Goal: Feedback & Contribution: Submit feedback/report problem

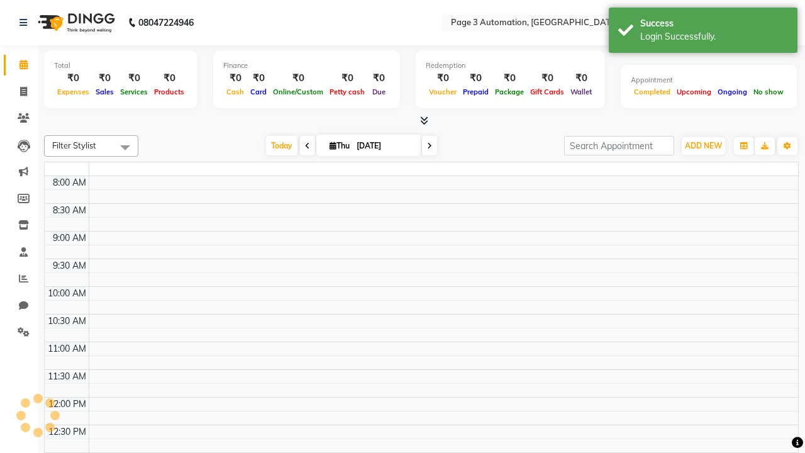
select select "en"
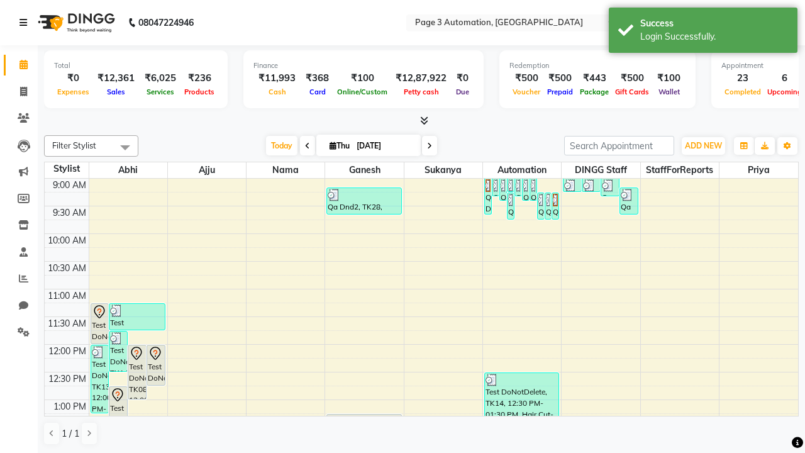
click at [26, 23] on icon at bounding box center [24, 22] width 8 height 9
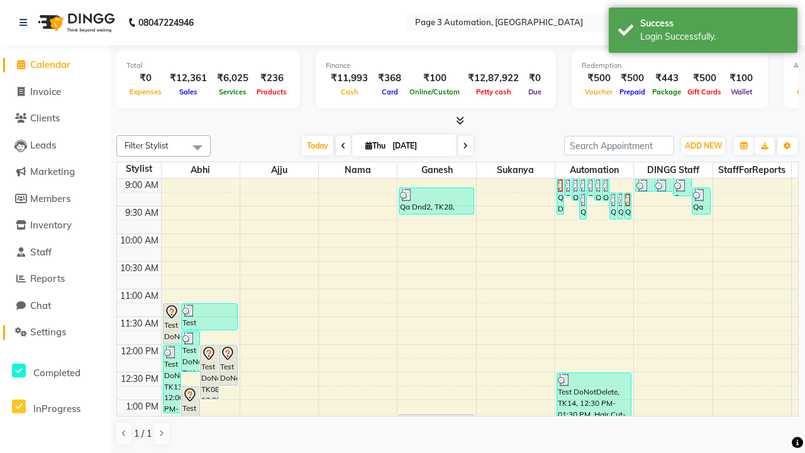
click at [55, 332] on span "Settings" at bounding box center [48, 332] width 36 height 12
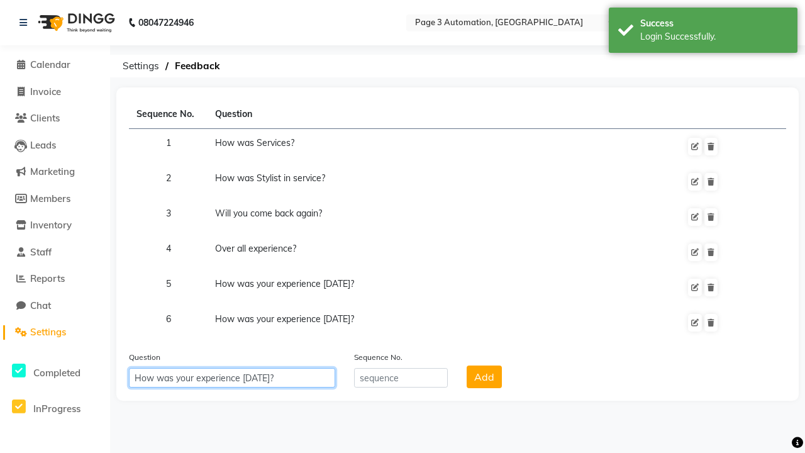
type input "How was your experience [DATE]?"
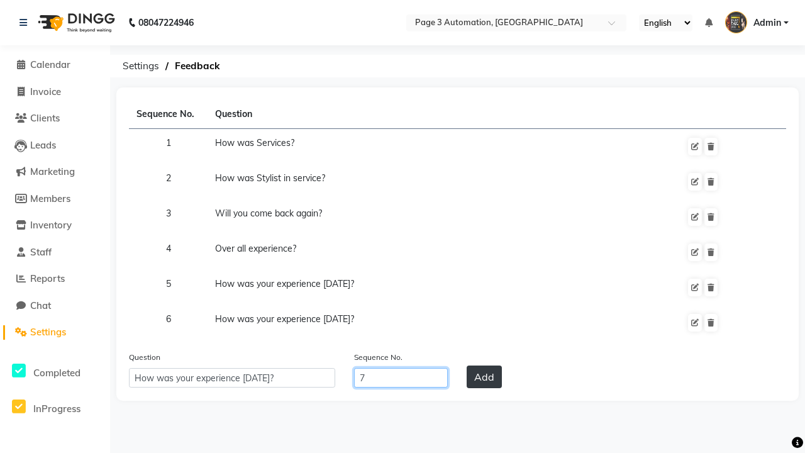
type input "7"
click at [484, 377] on button "Add" at bounding box center [484, 376] width 35 height 23
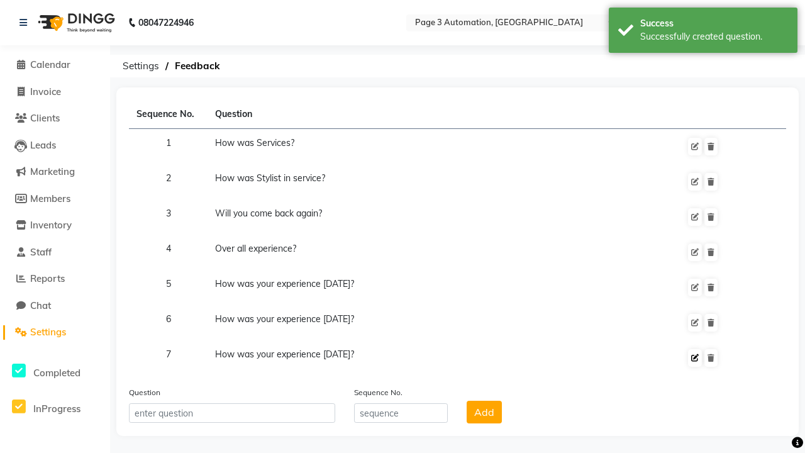
click at [703, 32] on div "Successfully created question." at bounding box center [714, 36] width 148 height 13
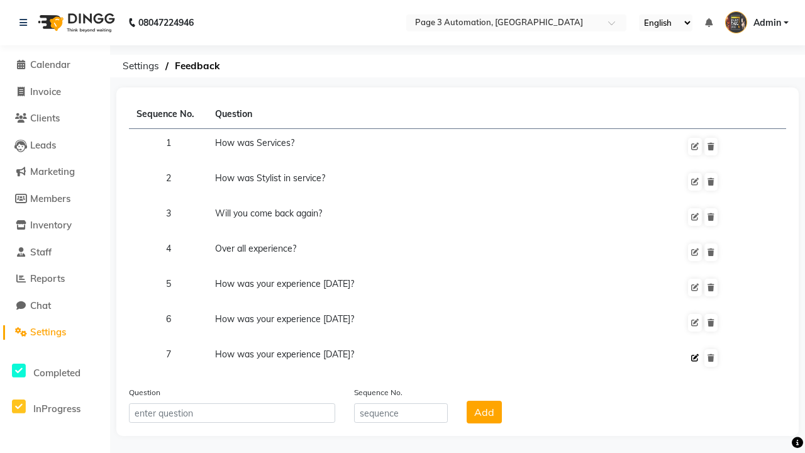
click at [695, 358] on icon at bounding box center [695, 358] width 8 height 8
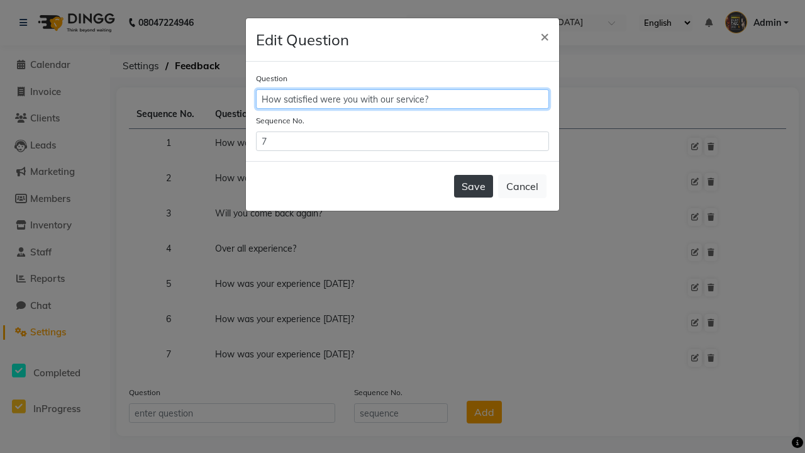
type input "How satisfied were you with our service?"
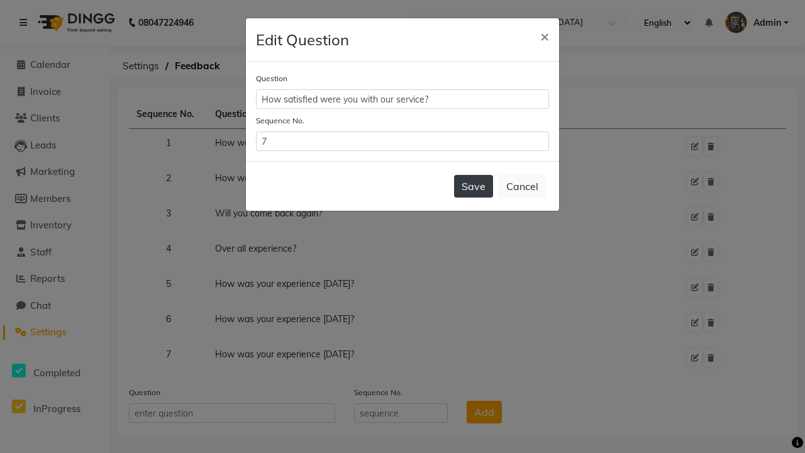
click at [474, 186] on button "Save" at bounding box center [473, 186] width 39 height 23
